Goal: Task Accomplishment & Management: Manage account settings

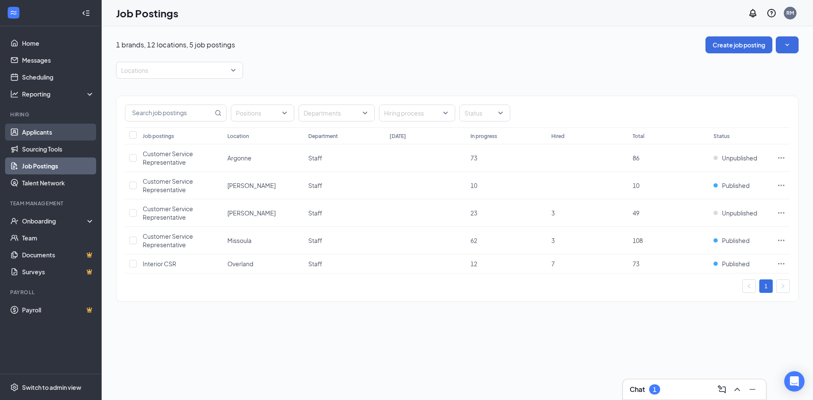
click at [56, 130] on link "Applicants" at bounding box center [58, 132] width 72 height 17
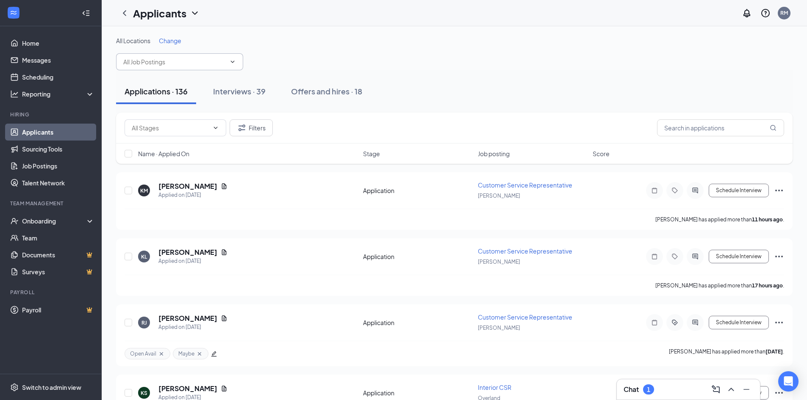
click at [220, 65] on input "text" at bounding box center [174, 61] width 102 height 9
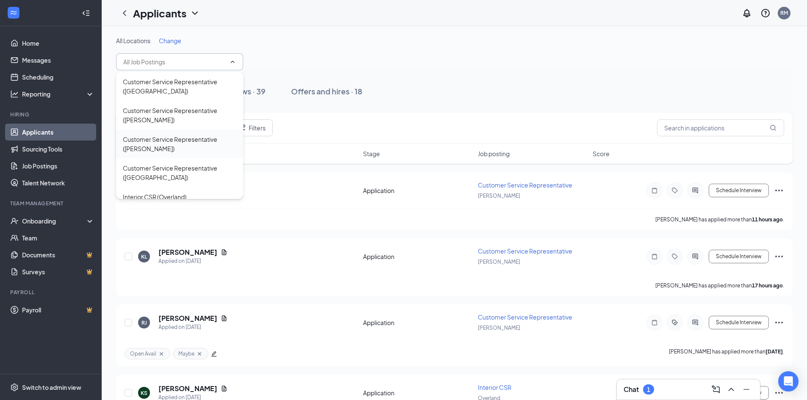
click at [166, 149] on div "Customer Service Representative ([PERSON_NAME])" at bounding box center [179, 144] width 113 height 19
type input "Customer Service Representative ([PERSON_NAME])"
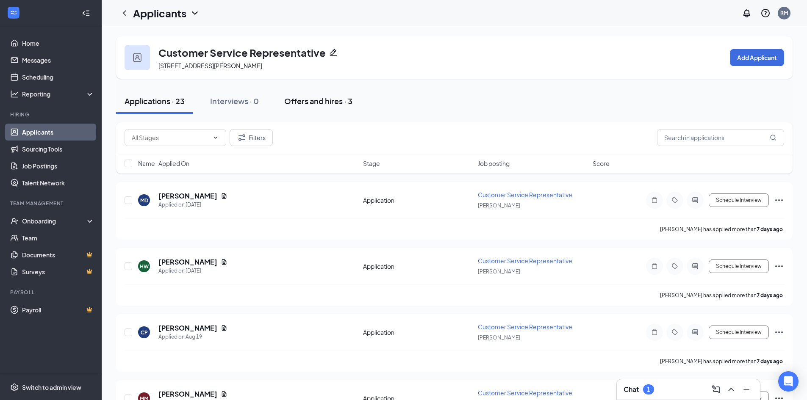
click at [315, 106] on div "Offers and hires · 3" at bounding box center [318, 101] width 68 height 11
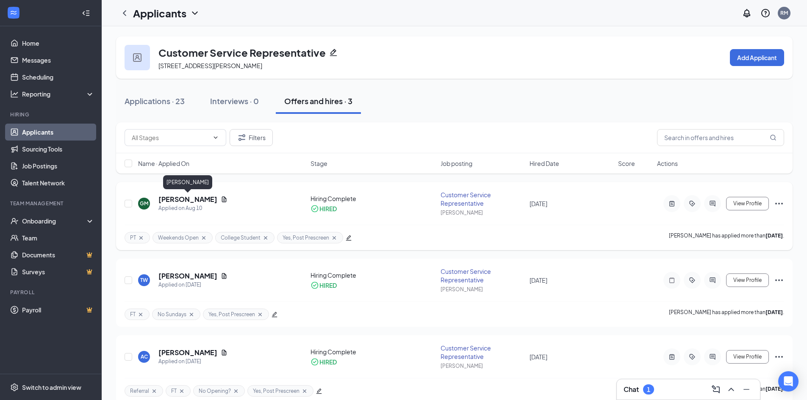
click at [207, 200] on h5 "[PERSON_NAME]" at bounding box center [187, 199] width 59 height 9
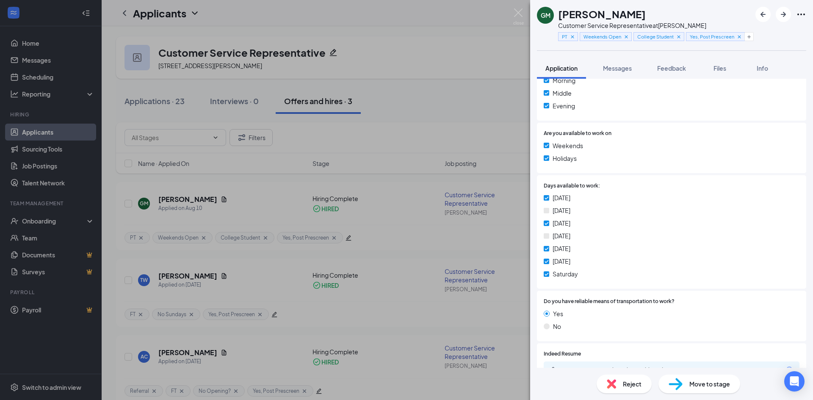
scroll to position [212, 0]
